Goal: Task Accomplishment & Management: Use online tool/utility

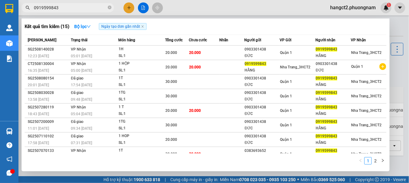
click at [67, 7] on input "0919599843" at bounding box center [70, 7] width 73 height 7
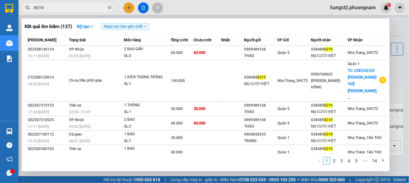
type input "8319"
click at [111, 8] on icon "close-circle" at bounding box center [110, 8] width 4 height 4
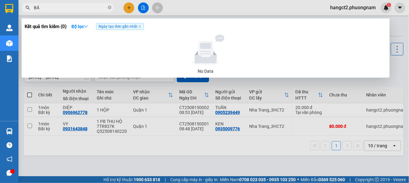
type input "B"
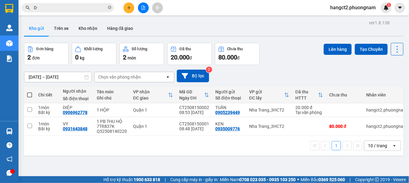
type input "D"
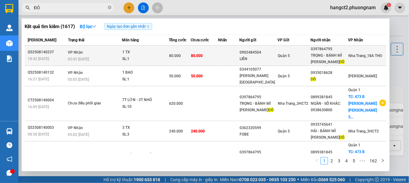
type input "ĐỎ"
click at [290, 51] on td "Quận 5" at bounding box center [294, 56] width 33 height 20
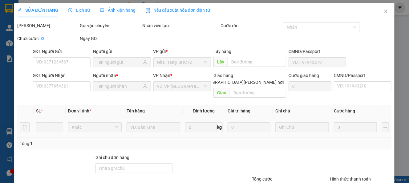
type input "0902484504"
type input "LIÊN"
type input "0397864795"
type input "TRỌNG - BÁNH MÌ GẠCH ĐỎ"
type input "80.000"
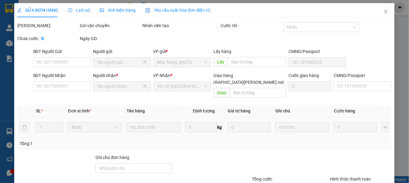
type input "80.000"
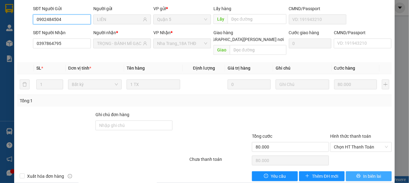
scroll to position [53, 0]
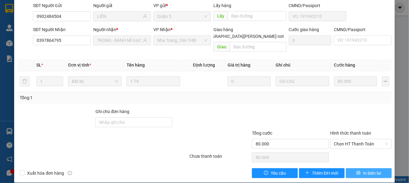
click at [368, 170] on span "In biên lai" at bounding box center [372, 173] width 18 height 7
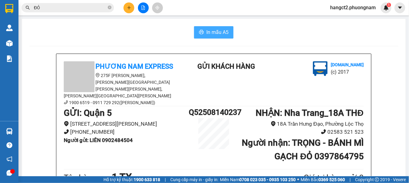
click at [216, 30] on span "In mẫu A5" at bounding box center [218, 32] width 22 height 8
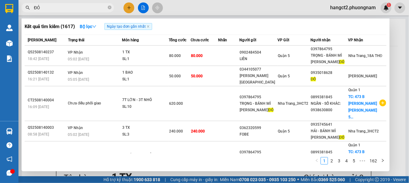
click at [72, 6] on input "ĐỎ" at bounding box center [70, 7] width 73 height 7
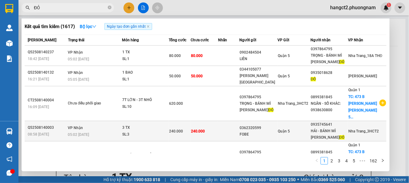
click at [169, 131] on div "SL: 3" at bounding box center [145, 134] width 46 height 7
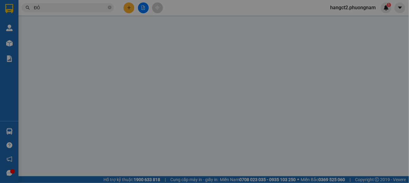
type input "0362320599"
type input "FOBE"
type input "0935745641"
type input "HẢI - BÁNH MÌ GẠCH ĐỎ"
type input "240.000"
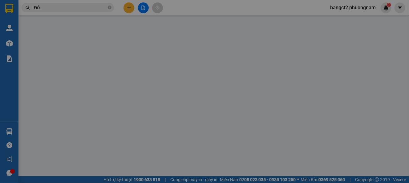
type input "240.000"
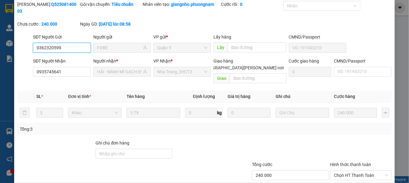
scroll to position [53, 0]
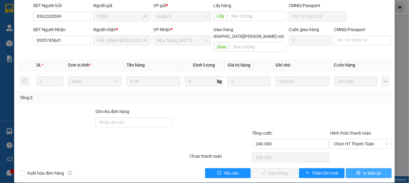
click at [365, 170] on span "In biên lai" at bounding box center [372, 173] width 18 height 7
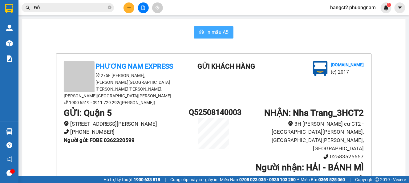
click at [195, 33] on button "In mẫu A5" at bounding box center [213, 32] width 39 height 12
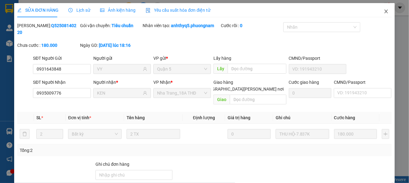
click at [384, 10] on icon "close" at bounding box center [386, 11] width 5 height 5
